Goal: Information Seeking & Learning: Learn about a topic

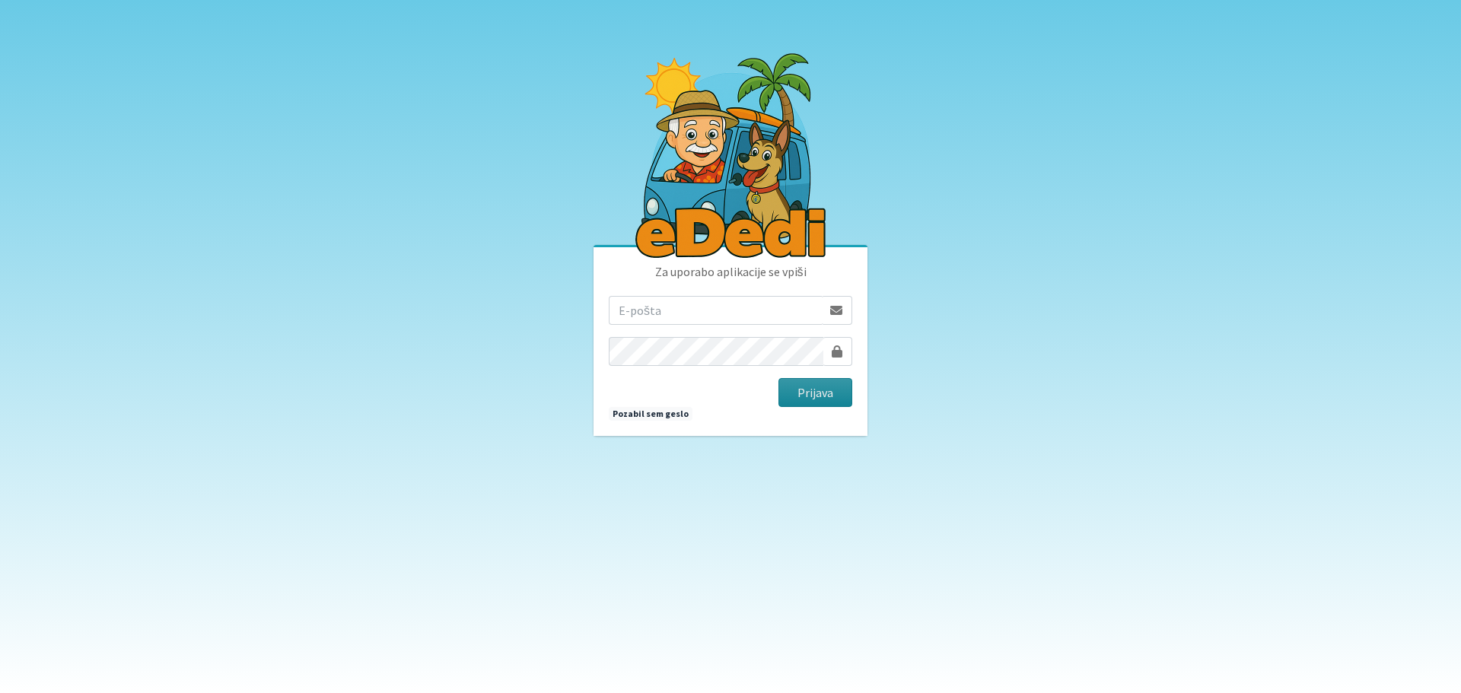
type input "matjaz.hrvatin@gmail.com"
click at [817, 392] on button "Prijava" at bounding box center [816, 392] width 74 height 29
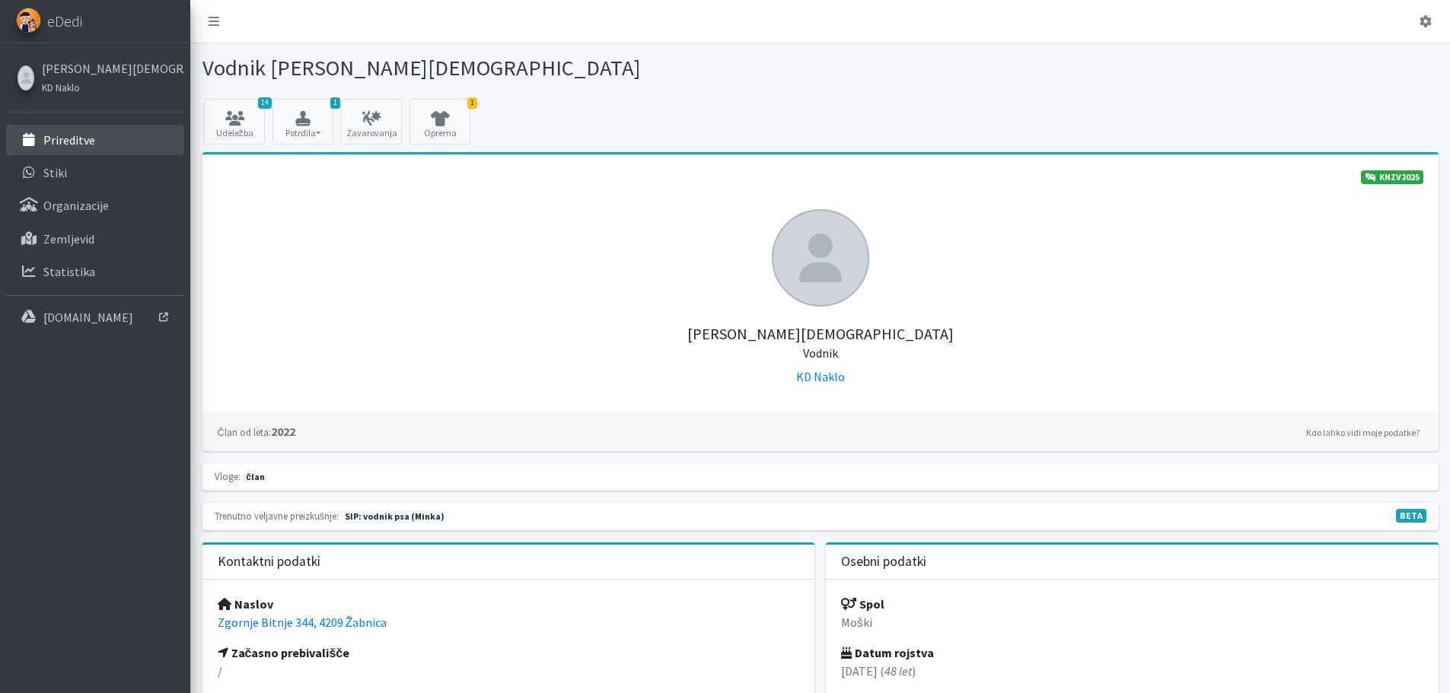
click at [84, 137] on p "Prireditve" at bounding box center [69, 139] width 52 height 15
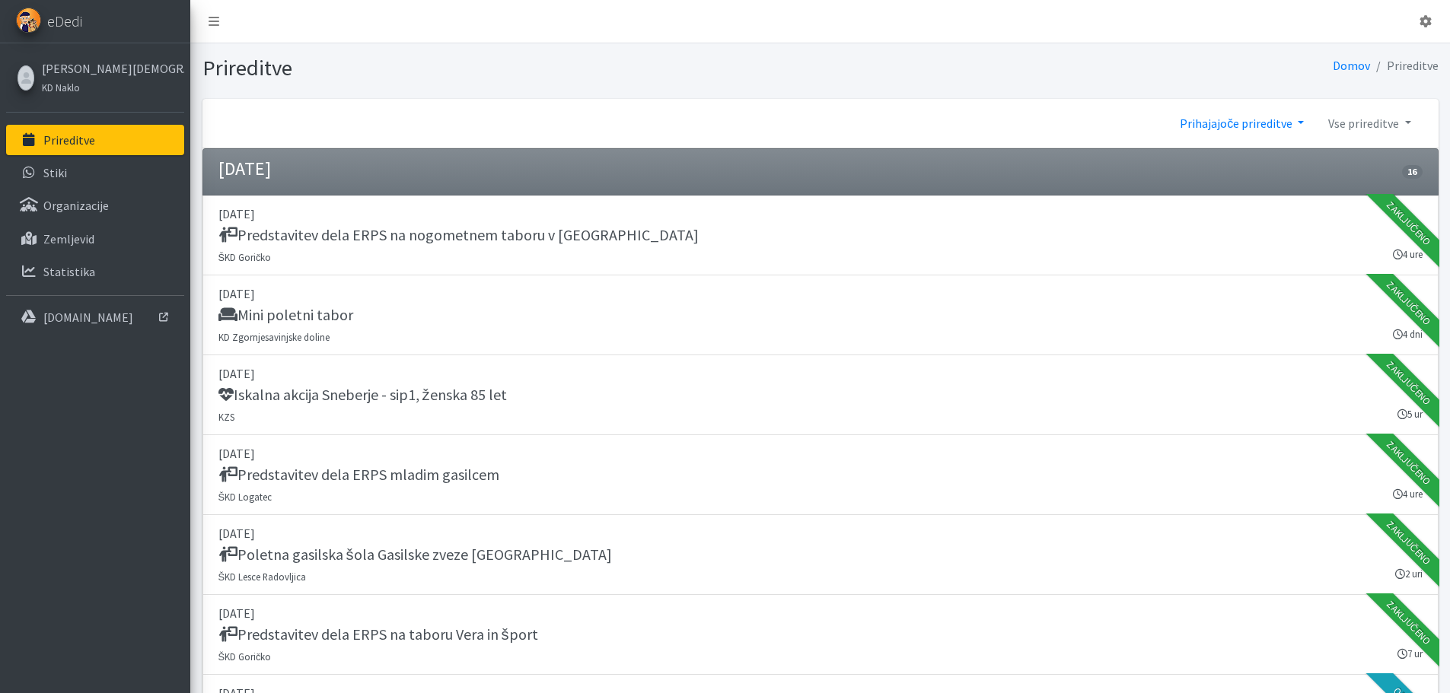
click at [1269, 120] on link "Prihajajoče prireditve" at bounding box center [1242, 123] width 148 height 30
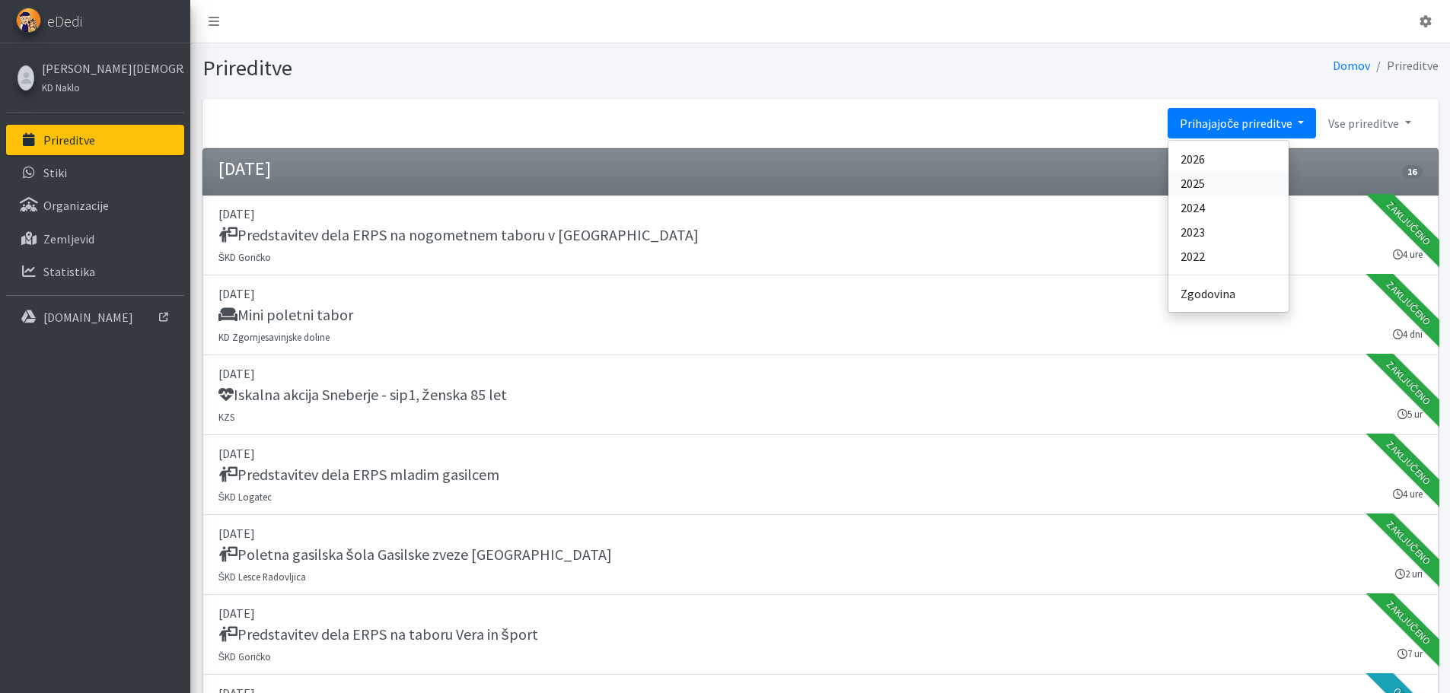
click at [1226, 182] on link "2025" at bounding box center [1228, 183] width 120 height 24
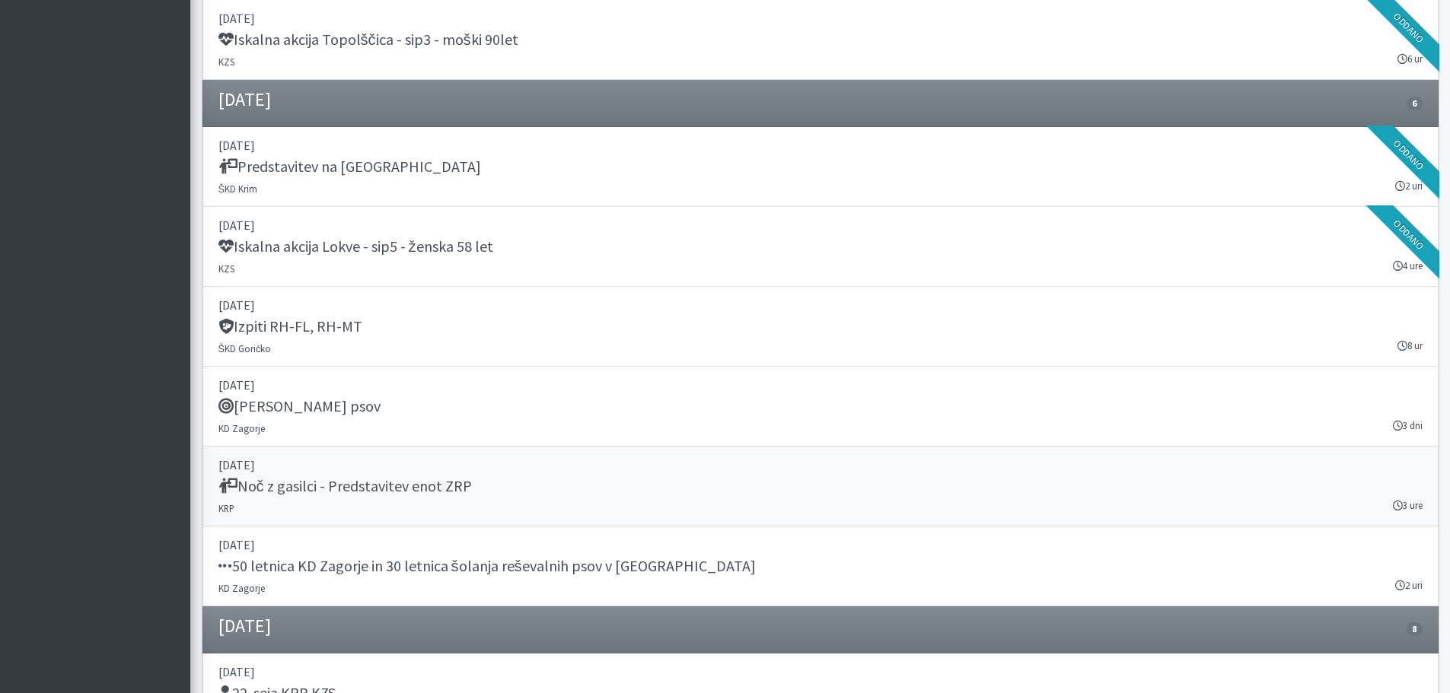
scroll to position [16273, 0]
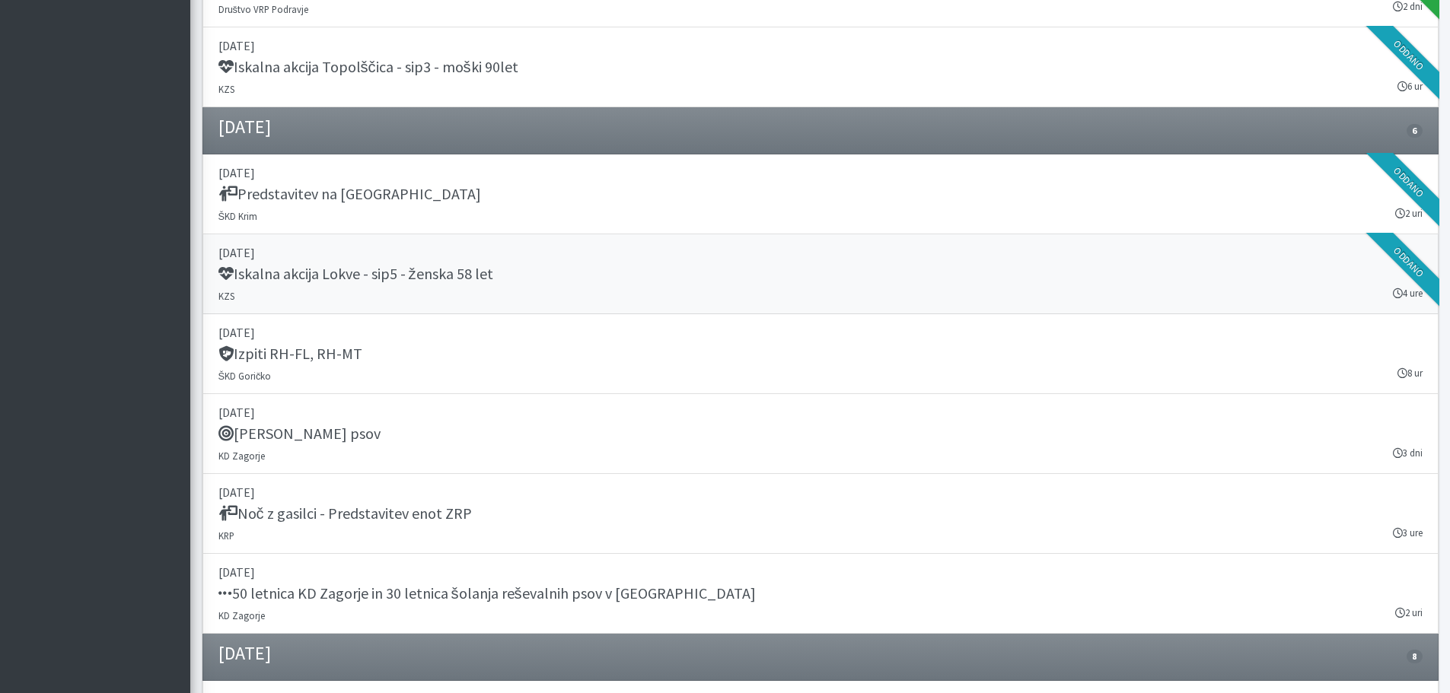
click at [451, 270] on h5 "Iskalna akcija Lokve - sip5 - ženska 58 let" at bounding box center [355, 274] width 275 height 18
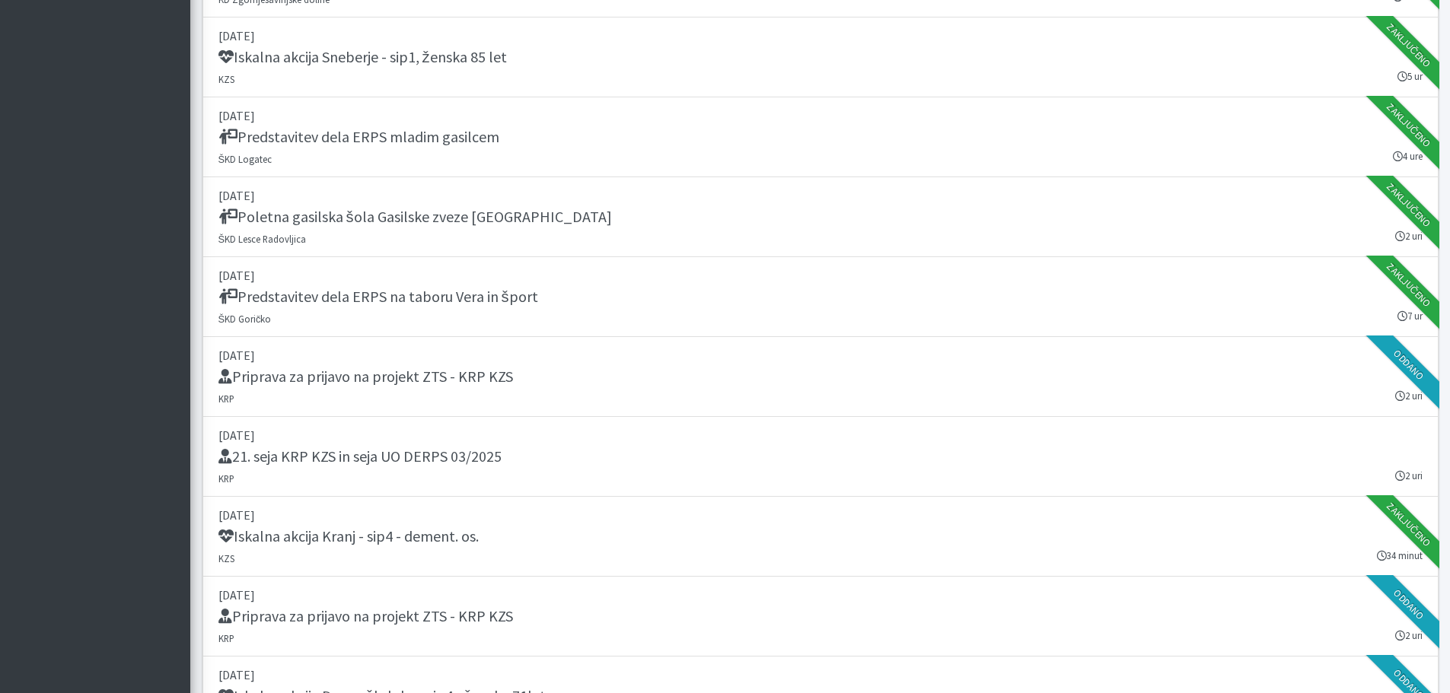
scroll to position [15284, 0]
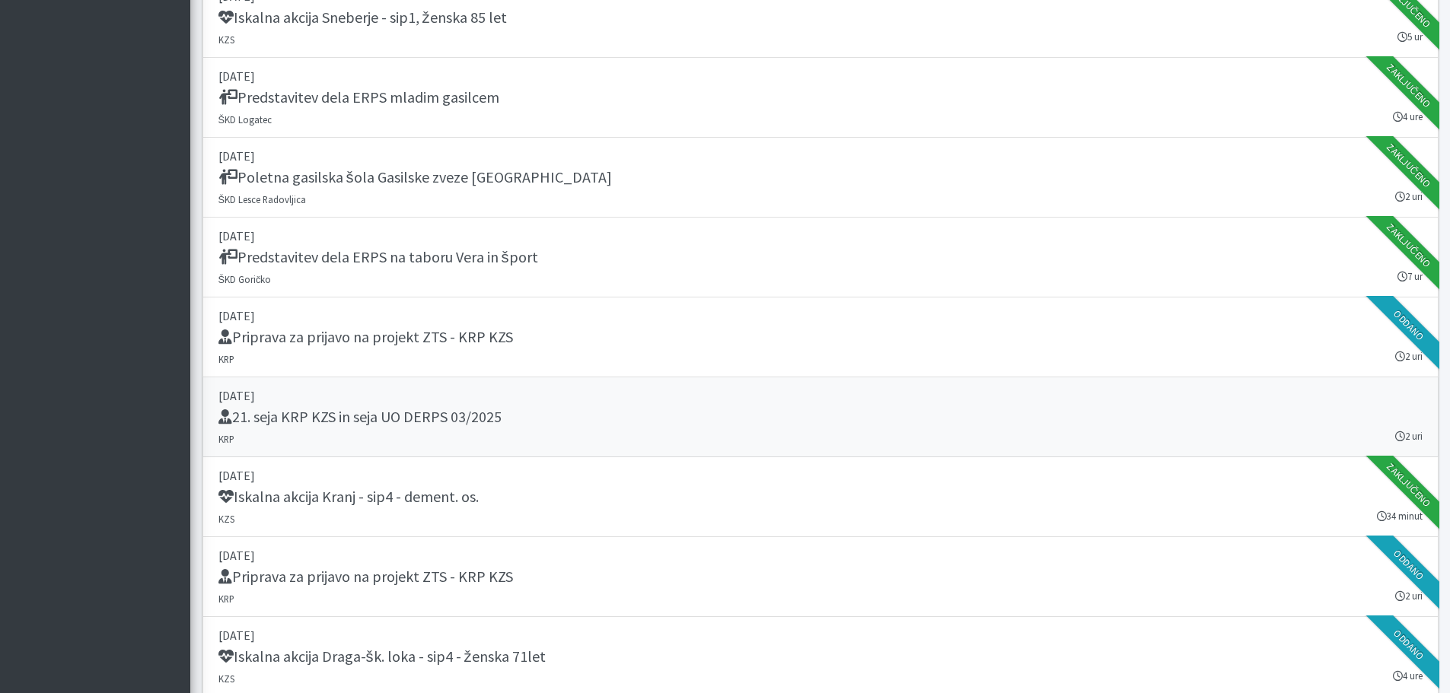
click at [457, 418] on h5 "21. seja KRP KZS in seja UO DERPS 03/2025" at bounding box center [359, 417] width 283 height 18
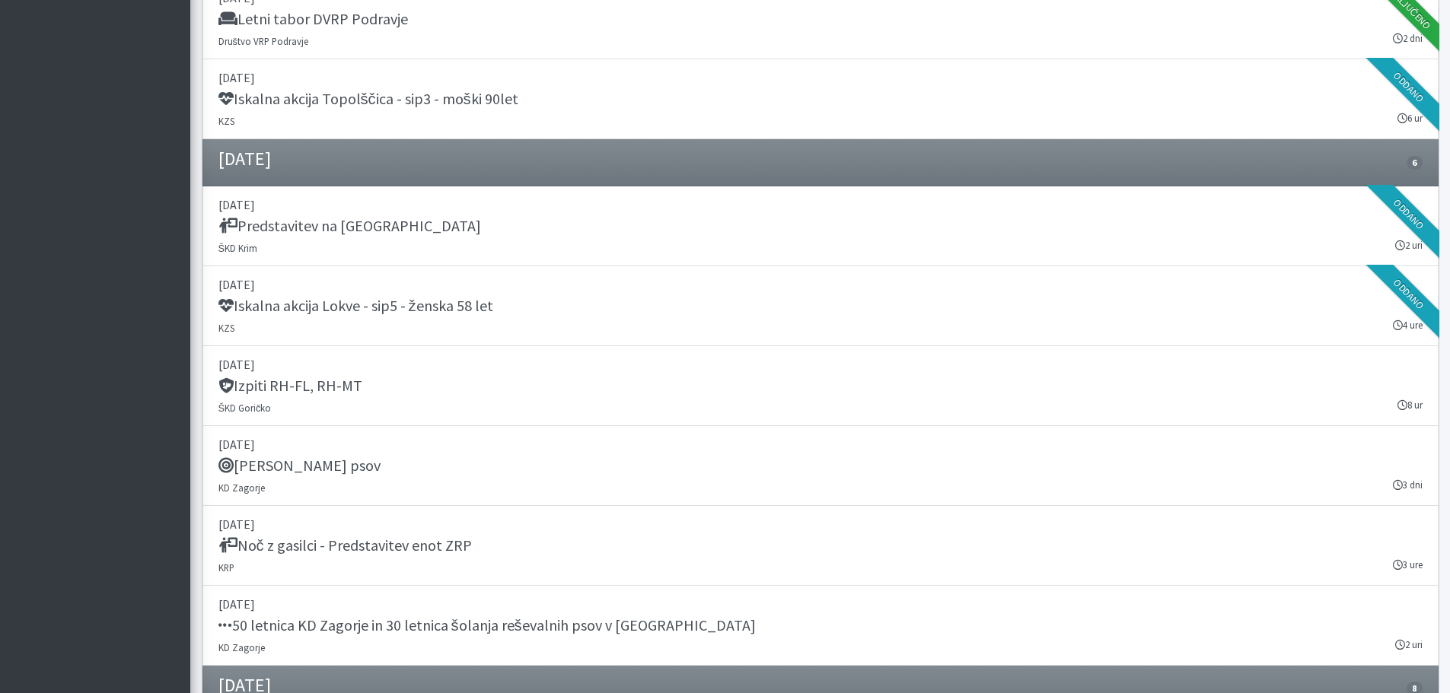
scroll to position [16273, 0]
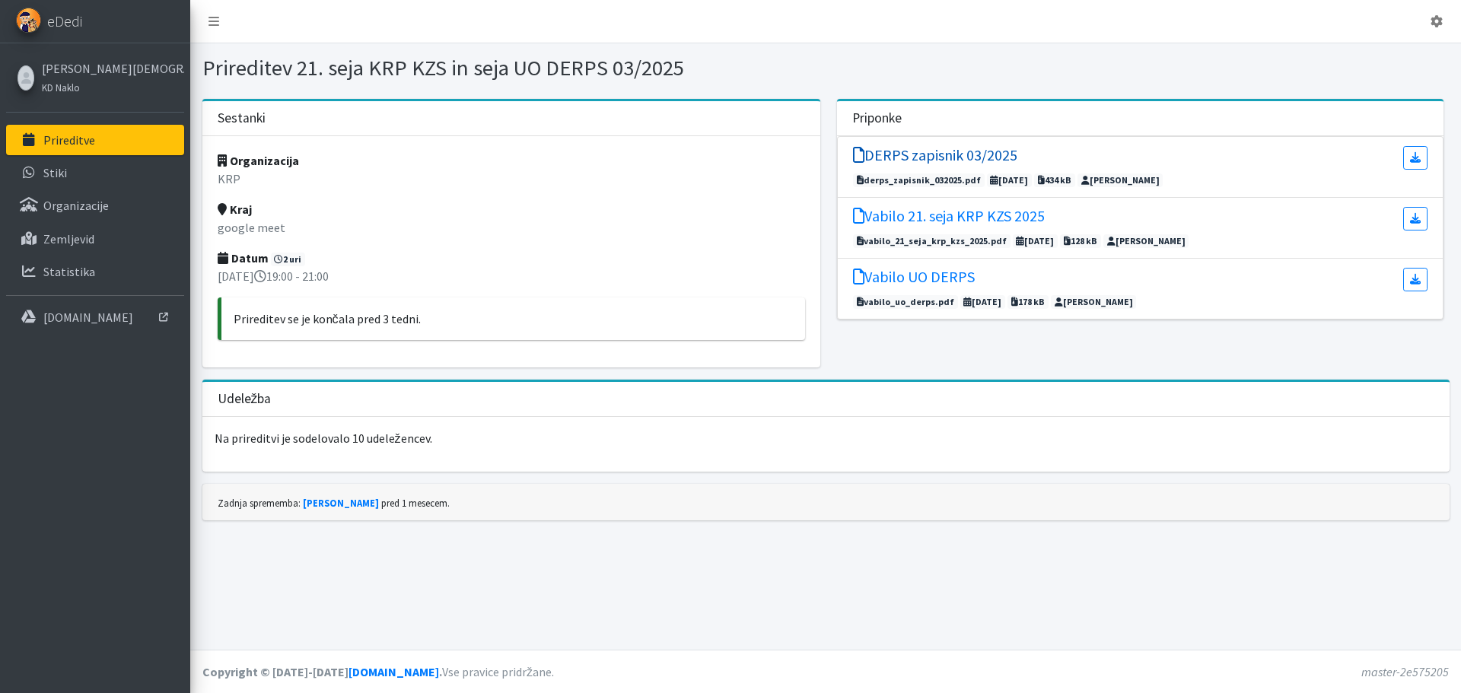
click at [981, 156] on h5 "DERPS zapisnik 03/2025" at bounding box center [935, 155] width 164 height 18
